Goal: Task Accomplishment & Management: Complete application form

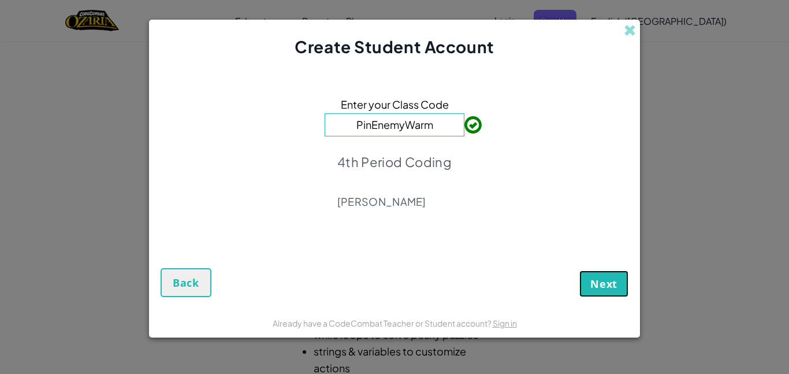
click at [600, 283] on span "Next" at bounding box center [604, 284] width 27 height 14
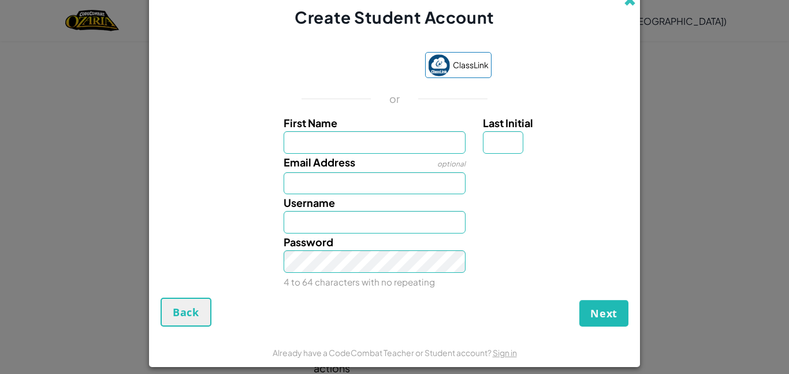
click at [630, 3] on span at bounding box center [630, 0] width 12 height 12
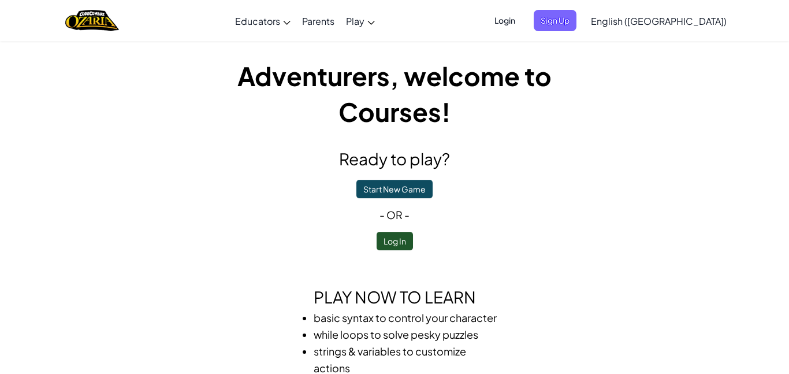
click at [522, 23] on span "Login" at bounding box center [505, 20] width 35 height 21
